Goal: Information Seeking & Learning: Understand process/instructions

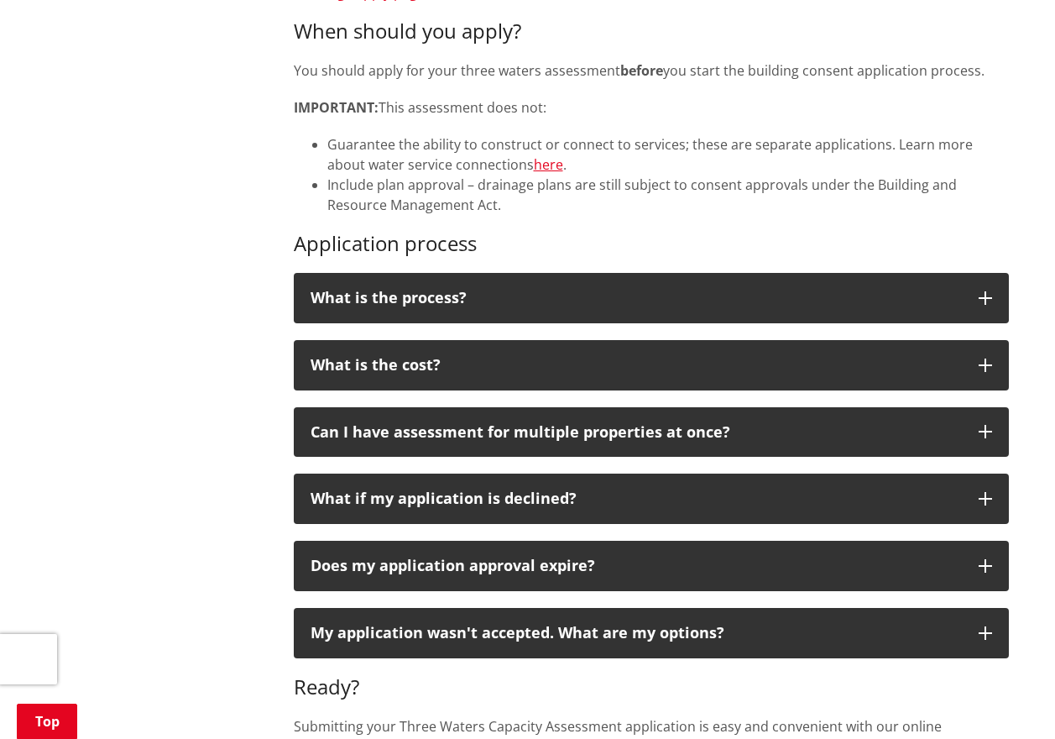
scroll to position [1175, 0]
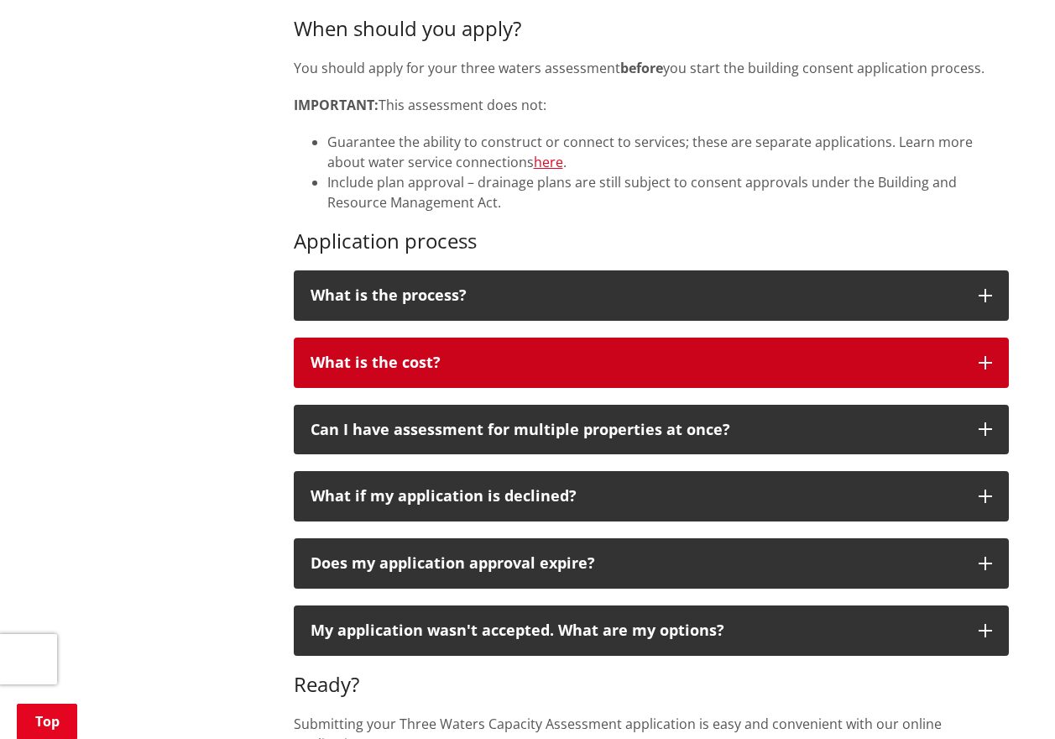
click at [690, 363] on icon "button" at bounding box center [985, 362] width 13 height 13
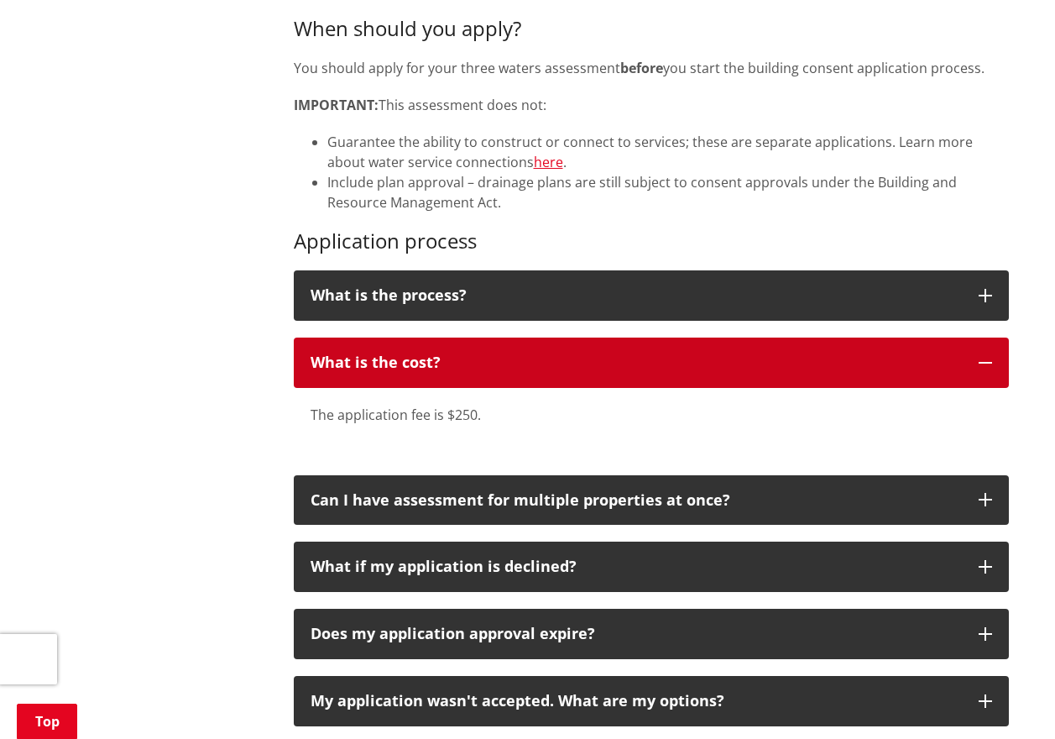
click at [690, 363] on icon "button" at bounding box center [985, 362] width 13 height 13
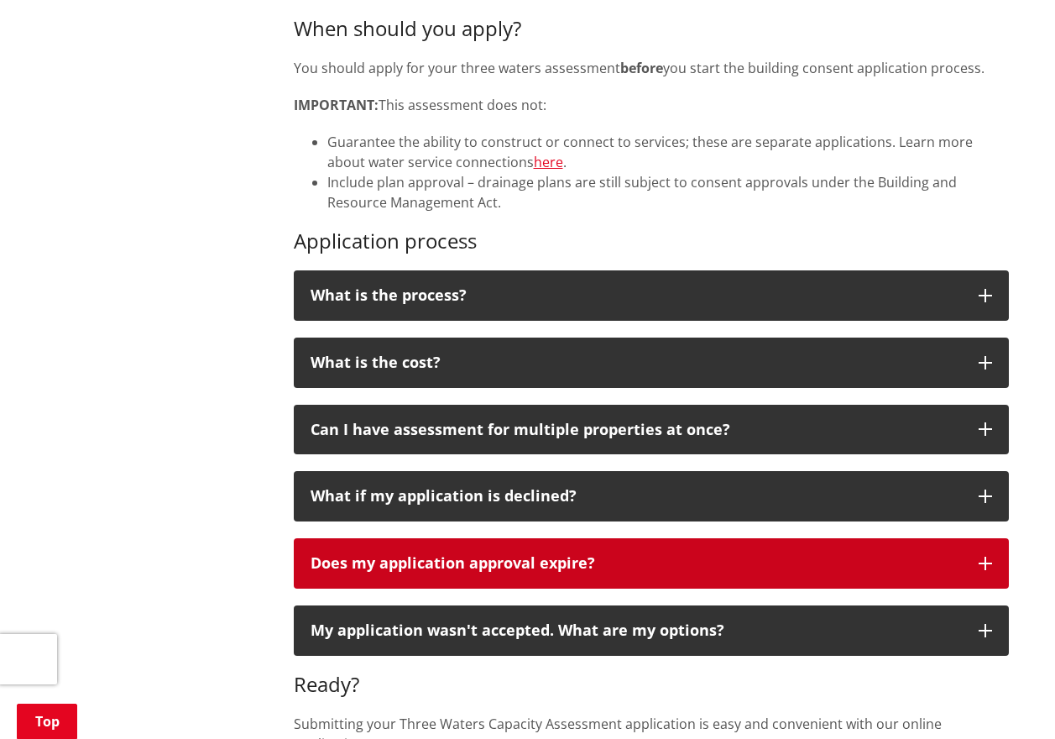
click at [690, 555] on button "Does my application approval expire?" at bounding box center [651, 563] width 715 height 50
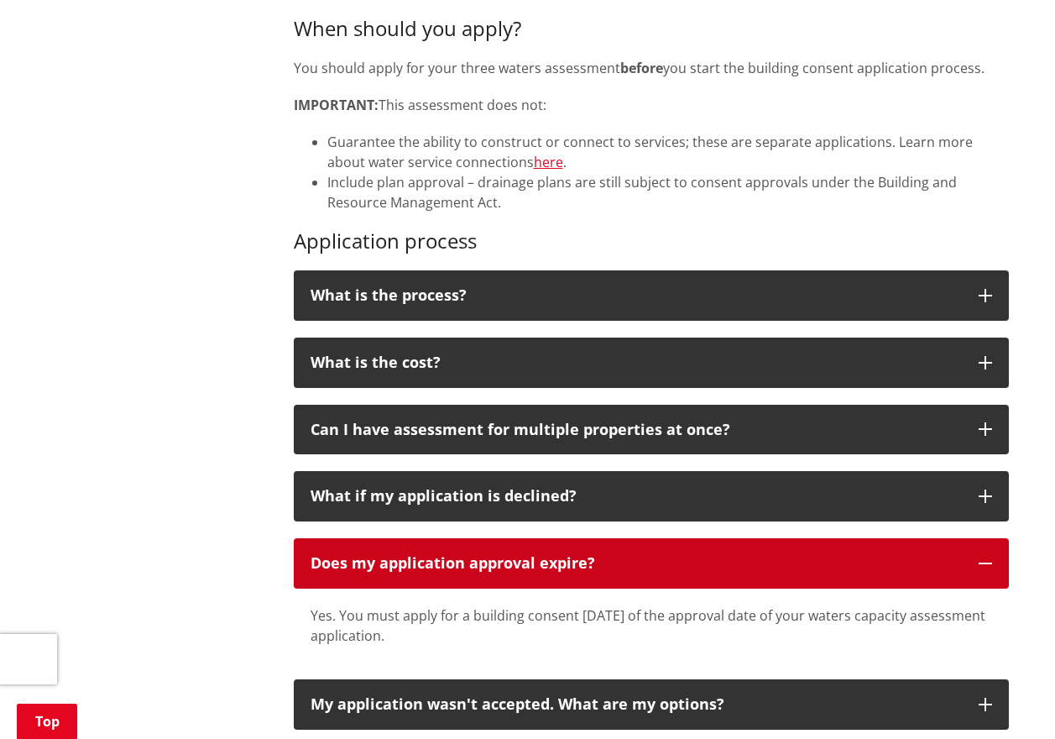
click at [690, 555] on button "Does my application approval expire?" at bounding box center [651, 563] width 715 height 50
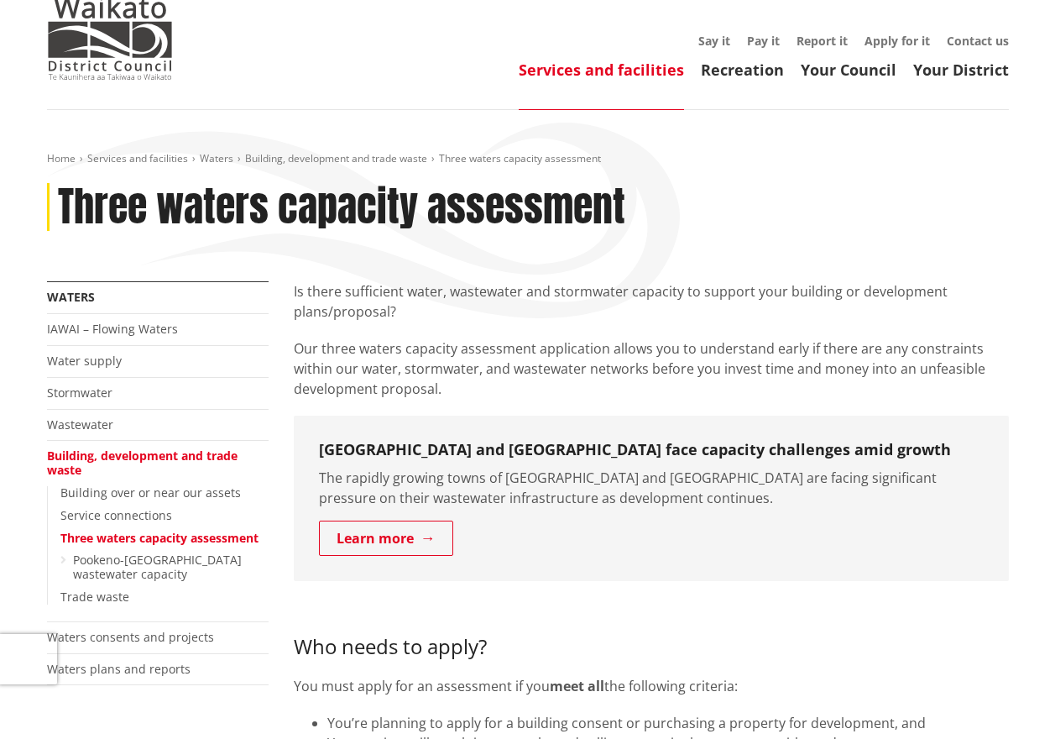
scroll to position [0, 0]
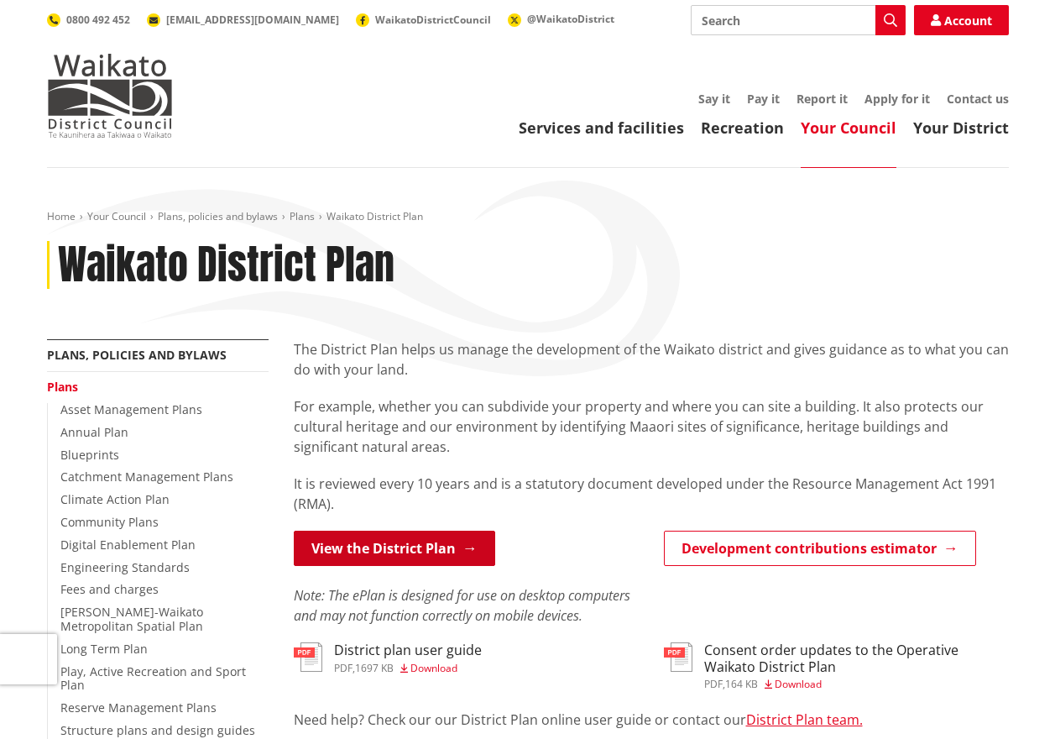
click at [415, 550] on link "View the District Plan" at bounding box center [394, 547] width 201 height 35
